Goal: Task Accomplishment & Management: Manage account settings

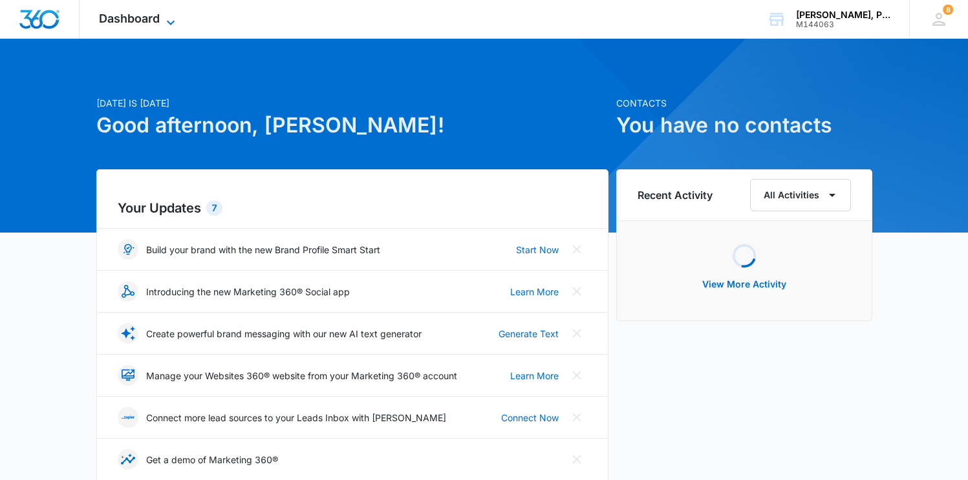
click at [138, 16] on span "Dashboard" at bounding box center [129, 19] width 61 height 14
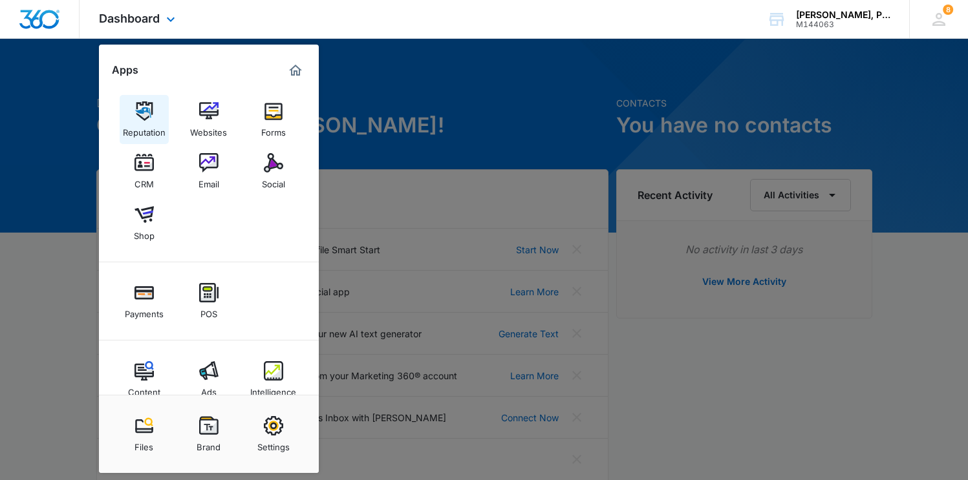
click at [147, 106] on img at bounding box center [143, 110] width 19 height 19
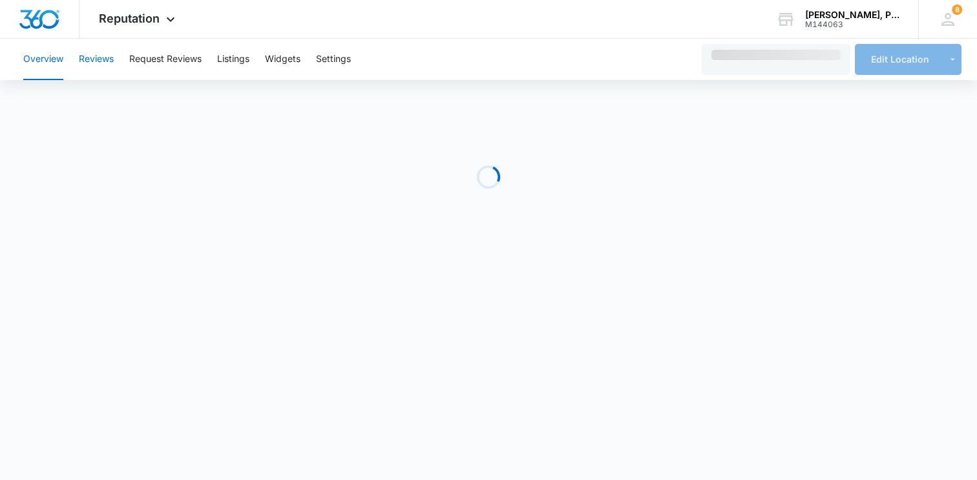
click at [110, 60] on button "Reviews" at bounding box center [96, 59] width 35 height 41
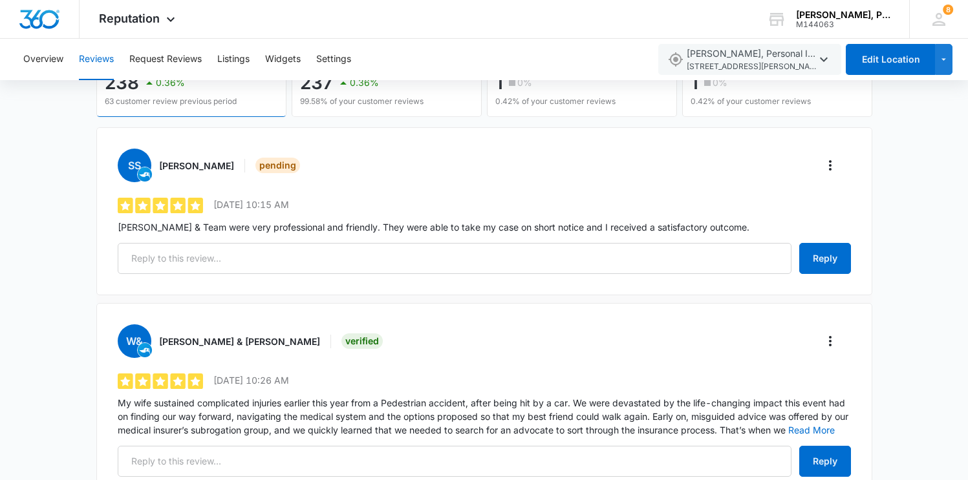
scroll to position [151, 0]
click at [828, 167] on icon "More" at bounding box center [830, 166] width 16 height 16
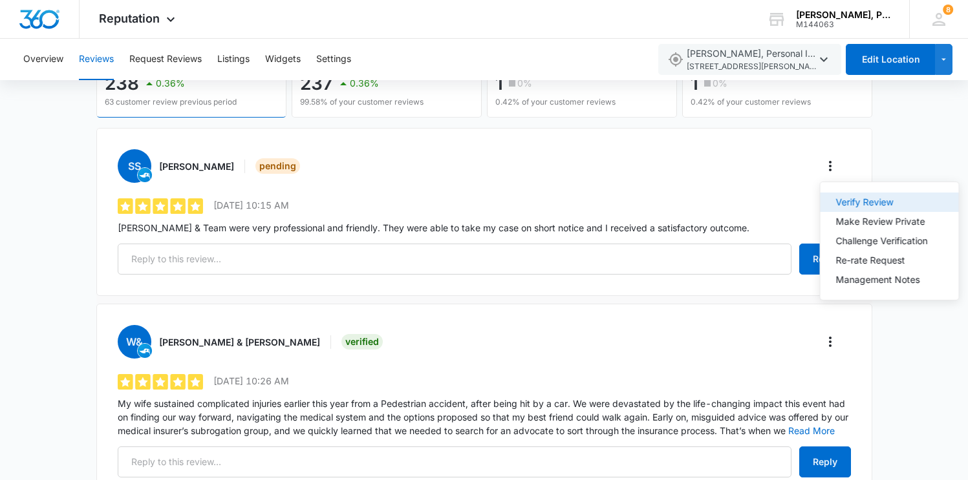
click at [851, 200] on div "Verify Review" at bounding box center [882, 202] width 92 height 9
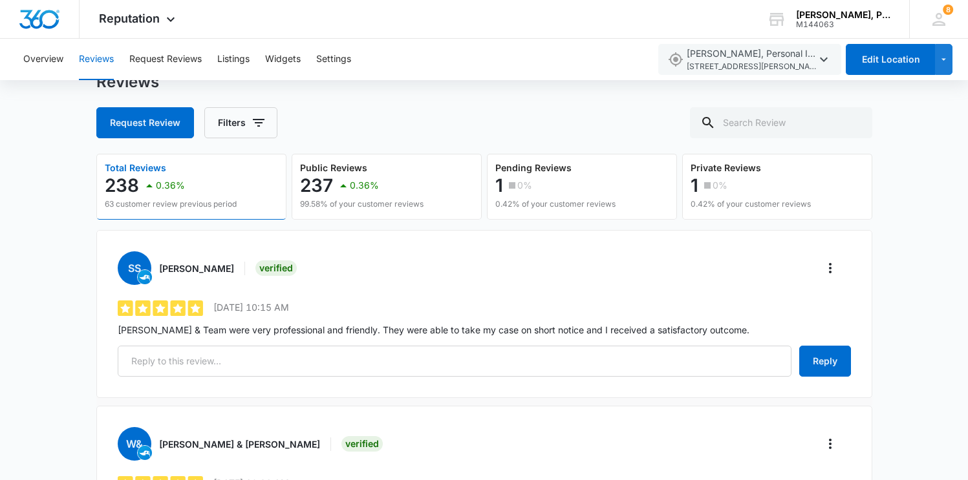
scroll to position [0, 0]
